Goal: Information Seeking & Learning: Find specific fact

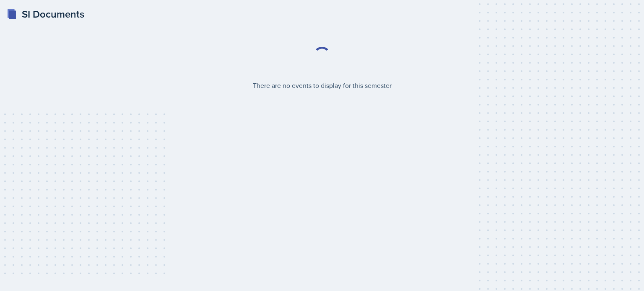
select select "2bed604d-1099-4043-b1bc-2365e8740244"
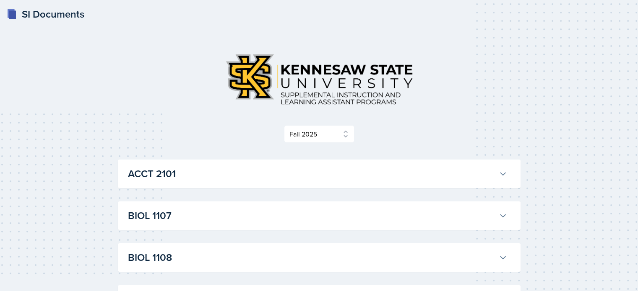
click at [492, 218] on h3 "BIOL 1107" at bounding box center [311, 215] width 367 height 15
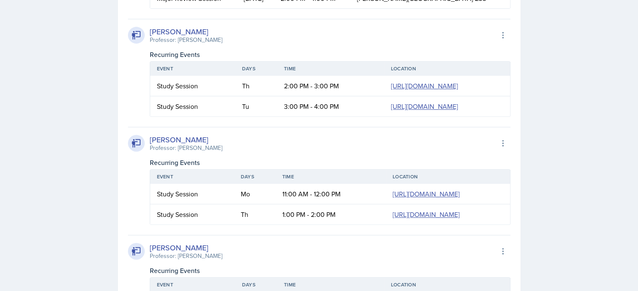
scroll to position [511, 0]
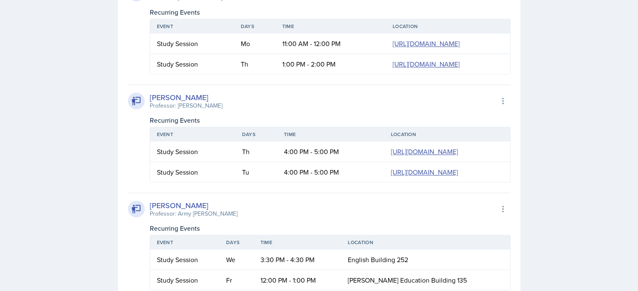
click at [386, 34] on th "Location" at bounding box center [448, 26] width 124 height 14
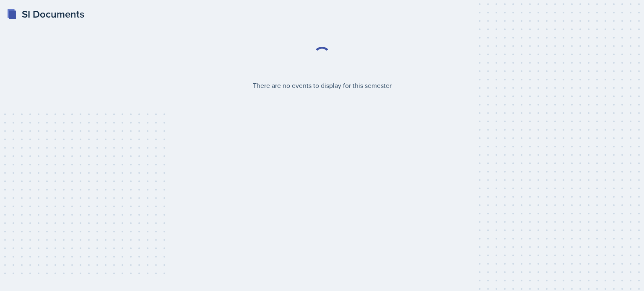
select select "2bed604d-1099-4043-b1bc-2365e8740244"
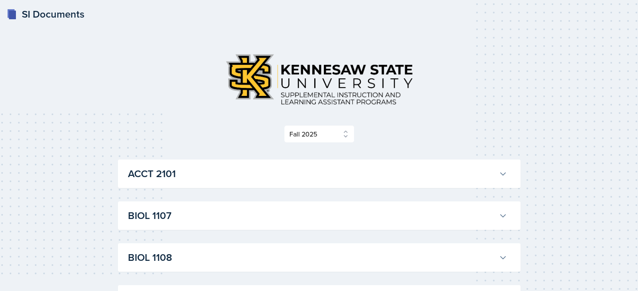
click at [509, 228] on div "BIOL 1107 Anniston Boyanton Professor: Army Lester Export to Google Calendar Re…" at bounding box center [319, 216] width 402 height 29
click at [501, 218] on icon at bounding box center [502, 216] width 8 height 8
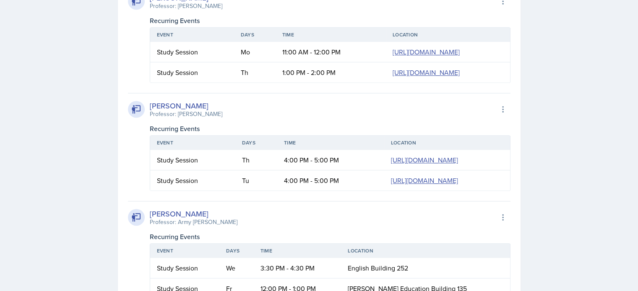
scroll to position [506, 0]
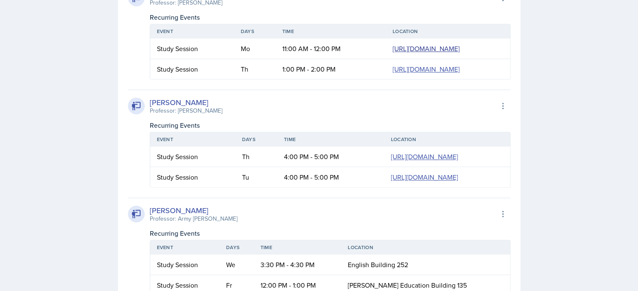
click at [392, 53] on link "[URL][DOMAIN_NAME]" at bounding box center [425, 48] width 67 height 9
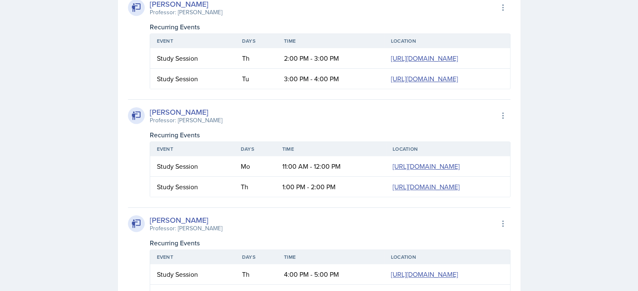
scroll to position [394, 0]
